Goal: Task Accomplishment & Management: Complete application form

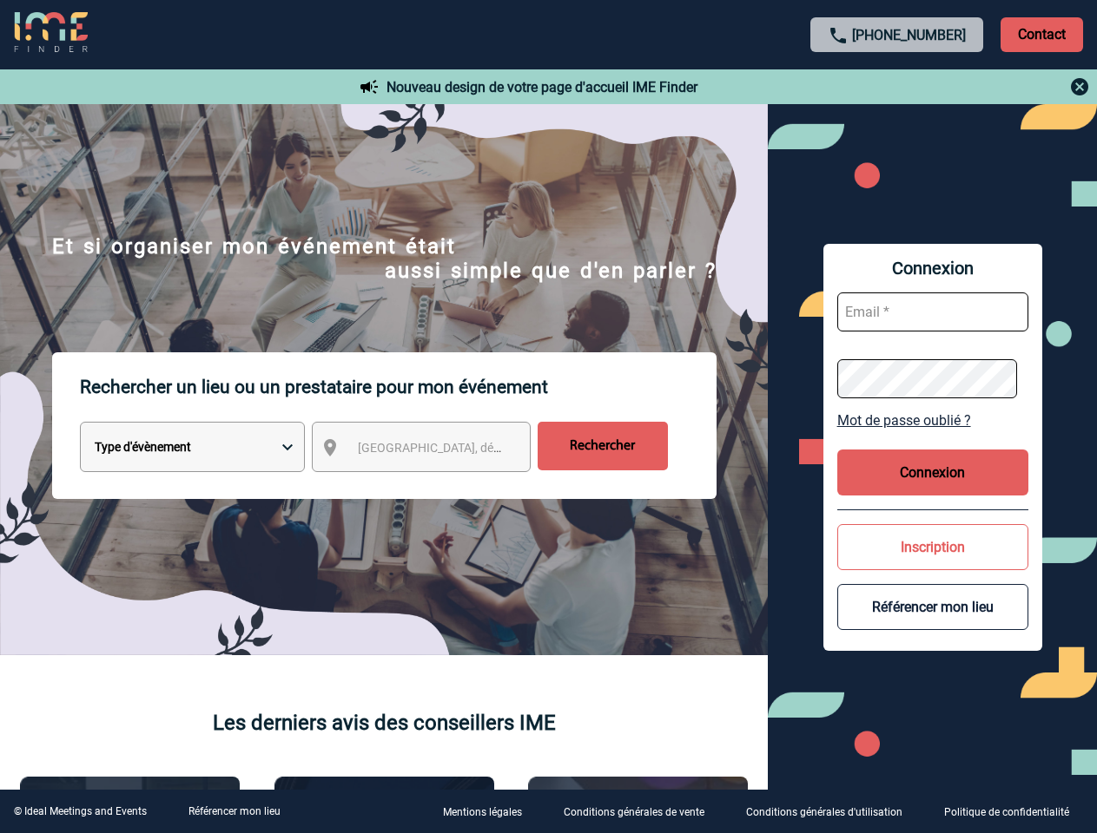
click at [548, 417] on p "Rechercher un lieu ou un prestataire pour mon événement" at bounding box center [398, 386] width 636 height 69
click at [1041, 34] on p "Contact" at bounding box center [1041, 34] width 82 height 35
click at [897, 87] on div at bounding box center [897, 86] width 386 height 21
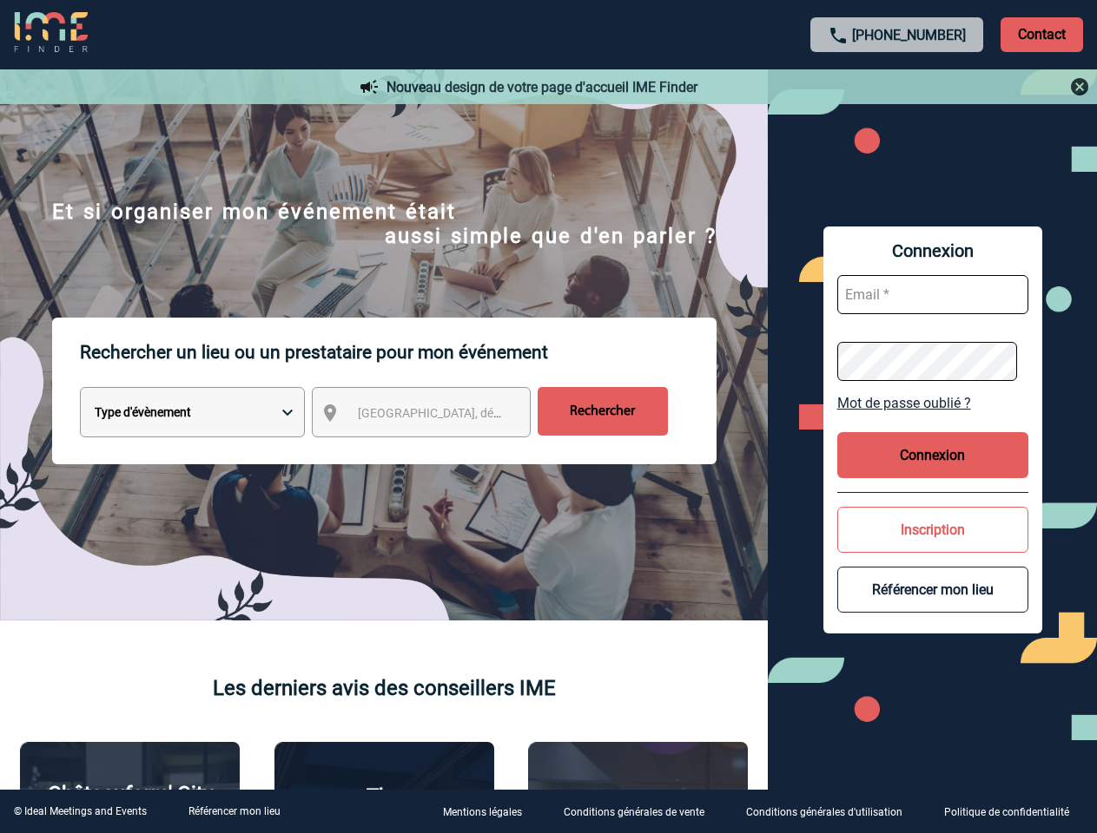
click at [437, 451] on div at bounding box center [492, 374] width 985 height 748
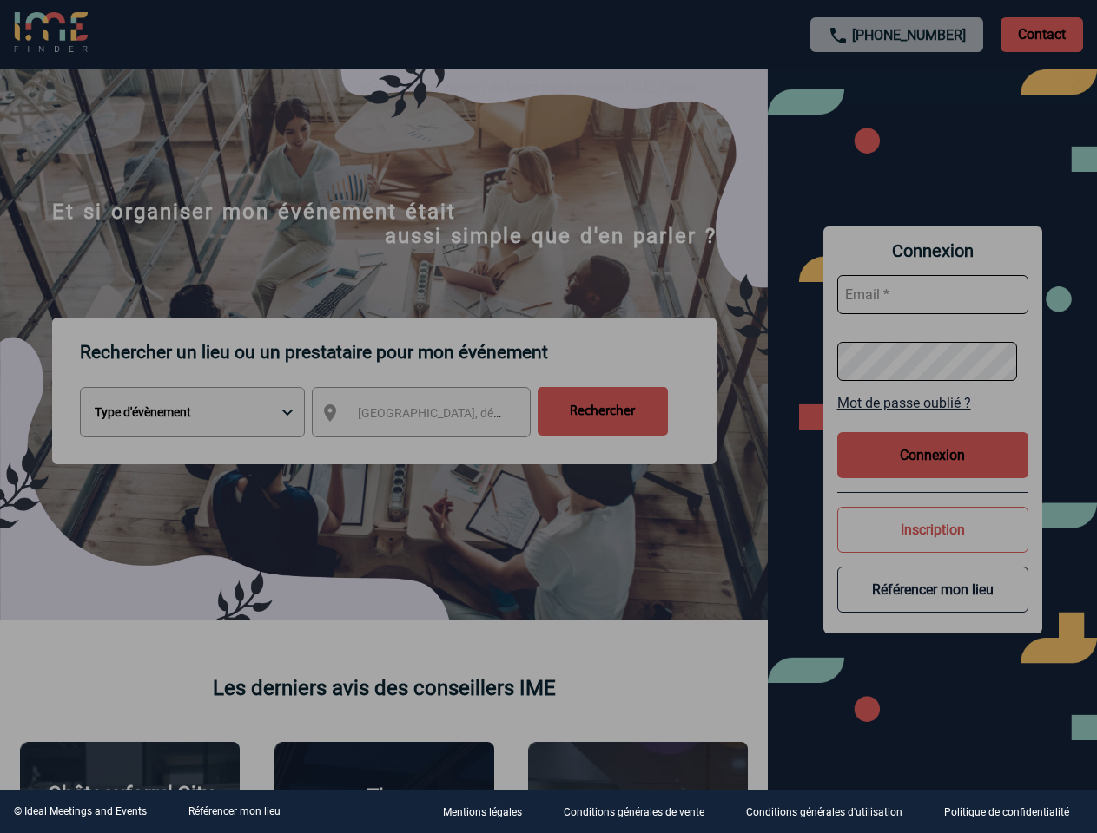
click at [932, 420] on div at bounding box center [548, 416] width 1097 height 833
click at [932, 472] on div at bounding box center [548, 416] width 1097 height 833
click at [932, 547] on div at bounding box center [548, 416] width 1097 height 833
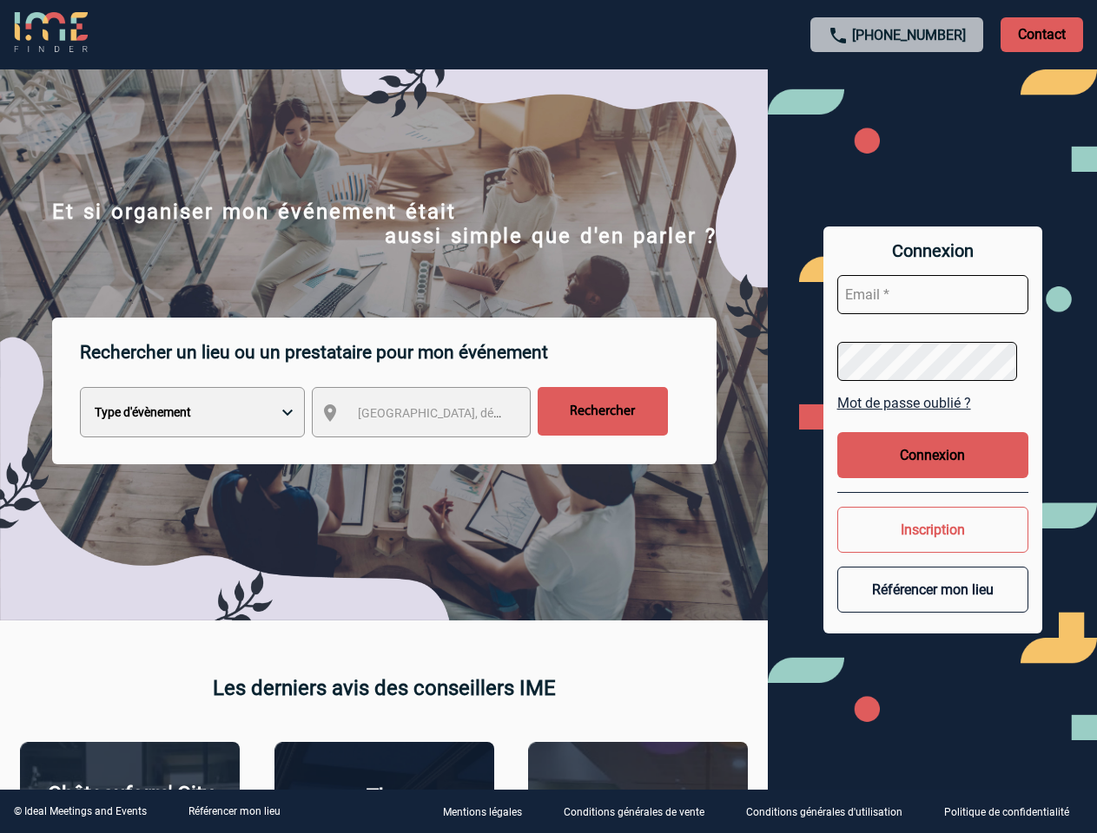
click at [932, 607] on button "Référencer mon lieu" at bounding box center [932, 590] width 191 height 46
click at [234, 812] on link "Référencer mon lieu" at bounding box center [234, 812] width 92 height 12
